Goal: Information Seeking & Learning: Compare options

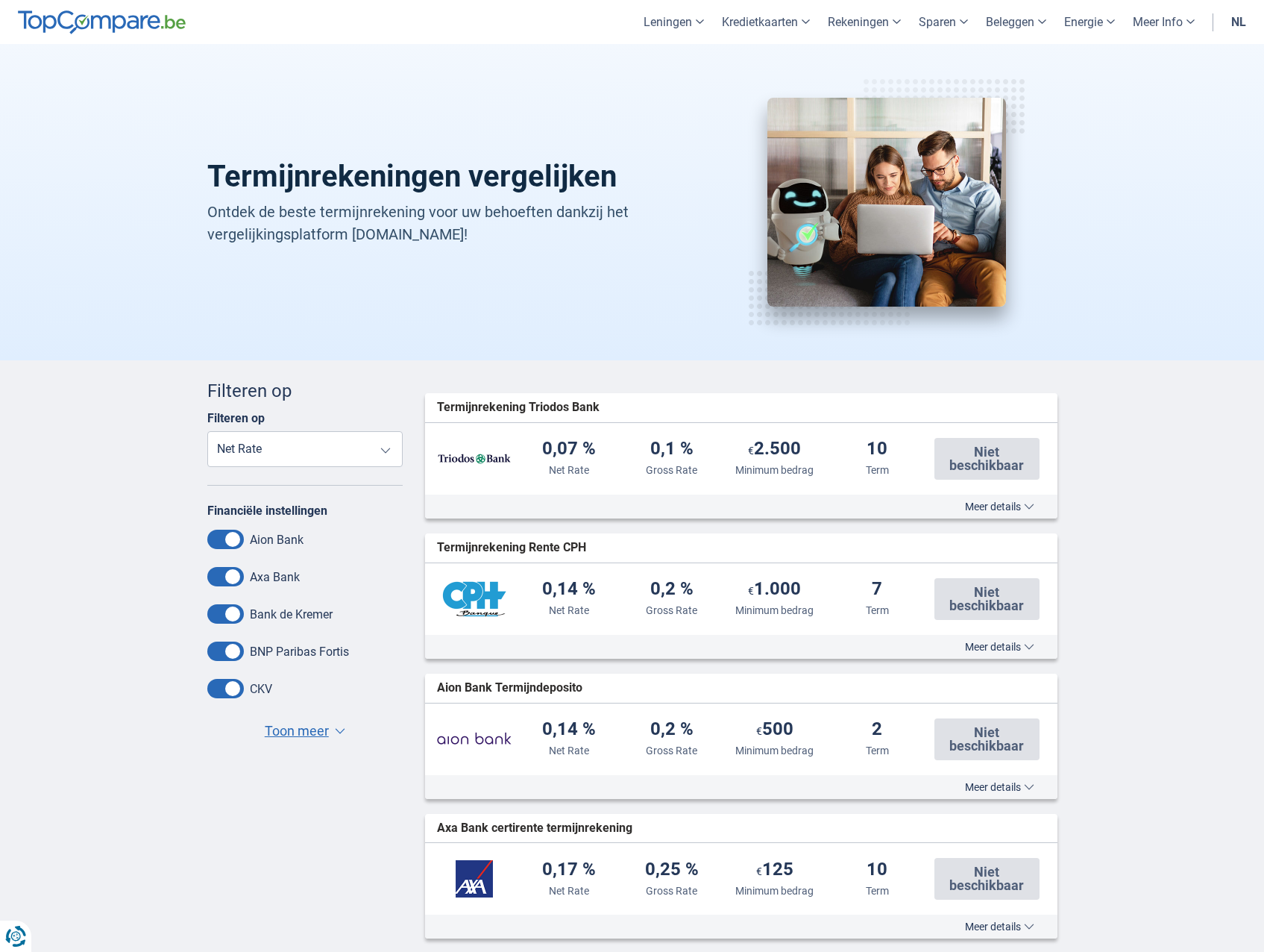
click at [288, 457] on select "Net Rate Gross Rate Minimum bedrag Term" at bounding box center [306, 449] width 196 height 36
click at [293, 462] on select "Net Rate Gross Rate Minimum bedrag Term" at bounding box center [306, 449] width 196 height 36
select select "Term+"
click at [208, 431] on select "Net Rate Gross Rate Minimum bedrag Term" at bounding box center [306, 449] width 196 height 36
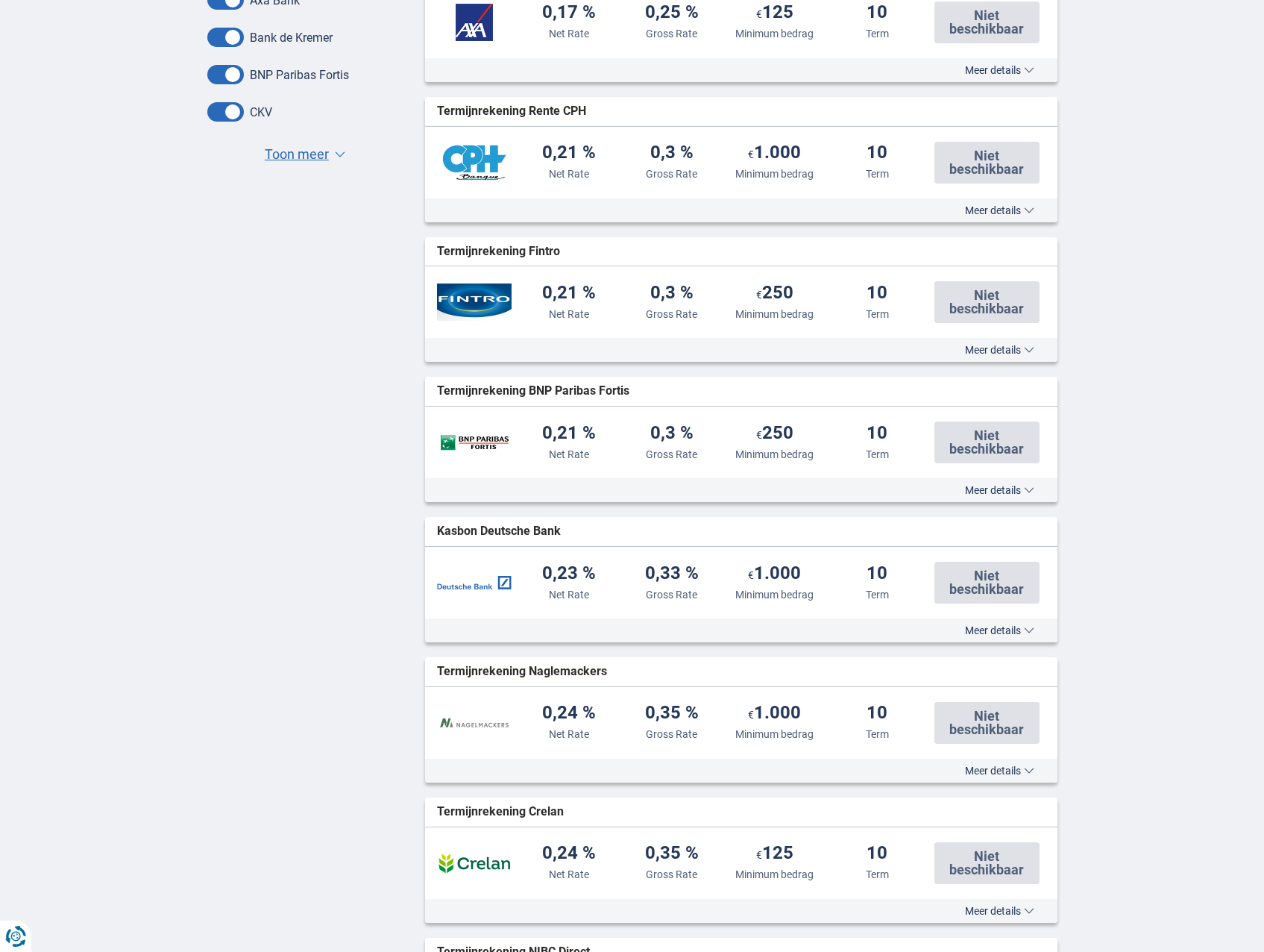
scroll to position [298, 0]
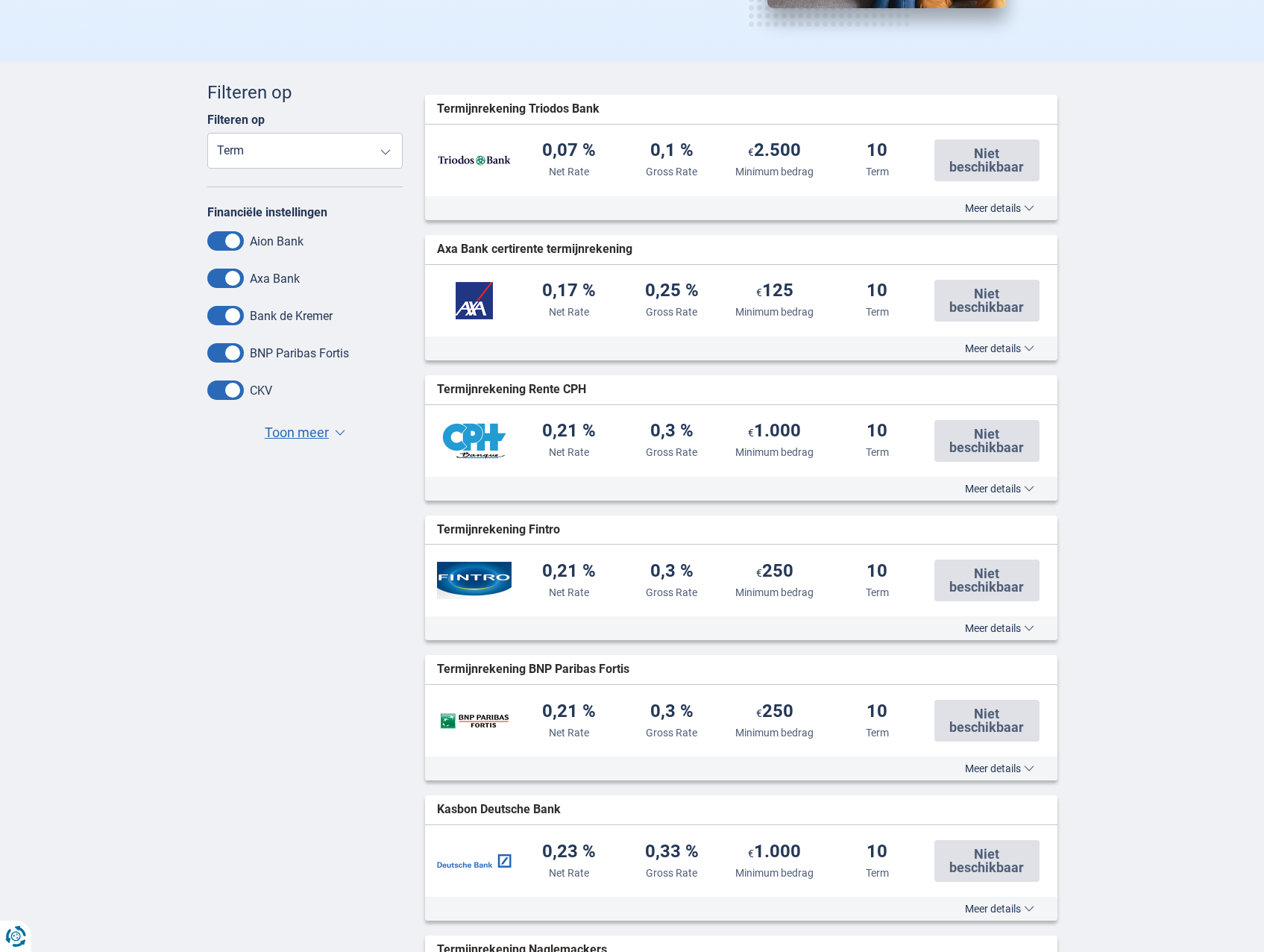
click at [270, 646] on div "Annuleren Filters Filteren op Filteren op Net Rate Gross Rate Minimum bedrag Te…" at bounding box center [632, 876] width 873 height 1592
click at [321, 434] on span "Toon meer" at bounding box center [297, 433] width 65 height 20
